Goal: Find specific page/section: Find specific page/section

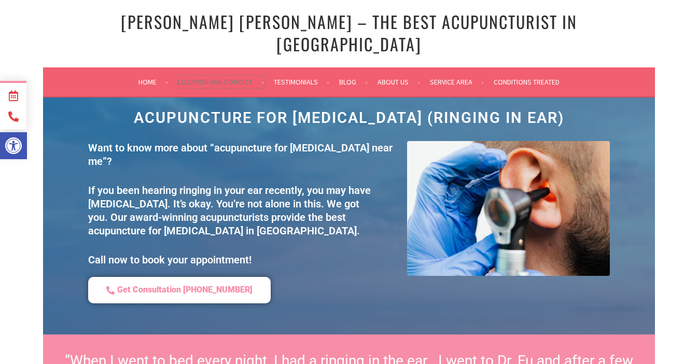
click at [244, 76] on link "Location and Contact" at bounding box center [221, 82] width 86 height 12
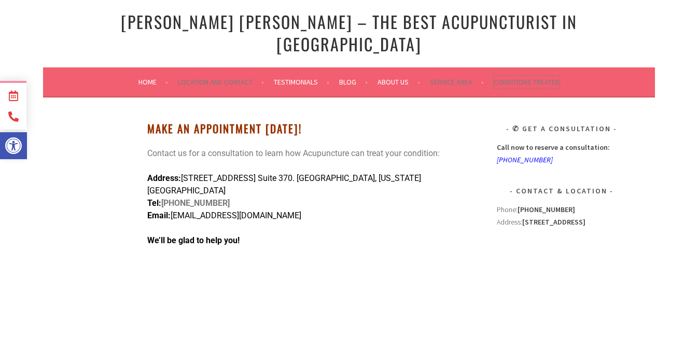
click at [530, 76] on link "Conditions Treated" at bounding box center [527, 82] width 66 height 12
